Goal: Task Accomplishment & Management: Manage account settings

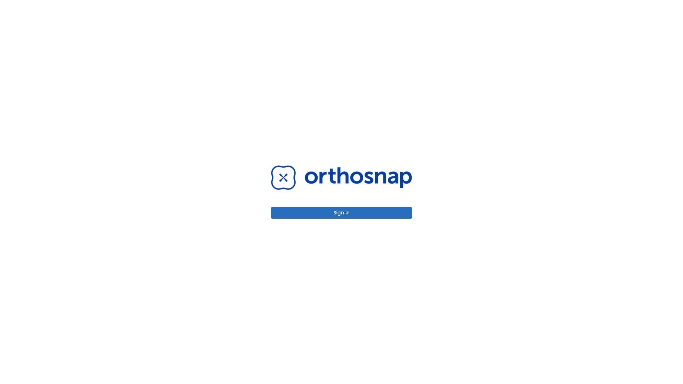
click at [342, 213] on button "Sign in" at bounding box center [341, 213] width 141 height 12
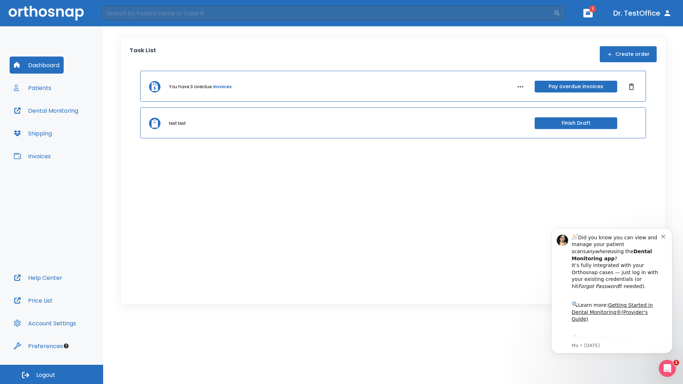
click at [52, 375] on span "Logout" at bounding box center [45, 375] width 19 height 8
